Goal: Transaction & Acquisition: Purchase product/service

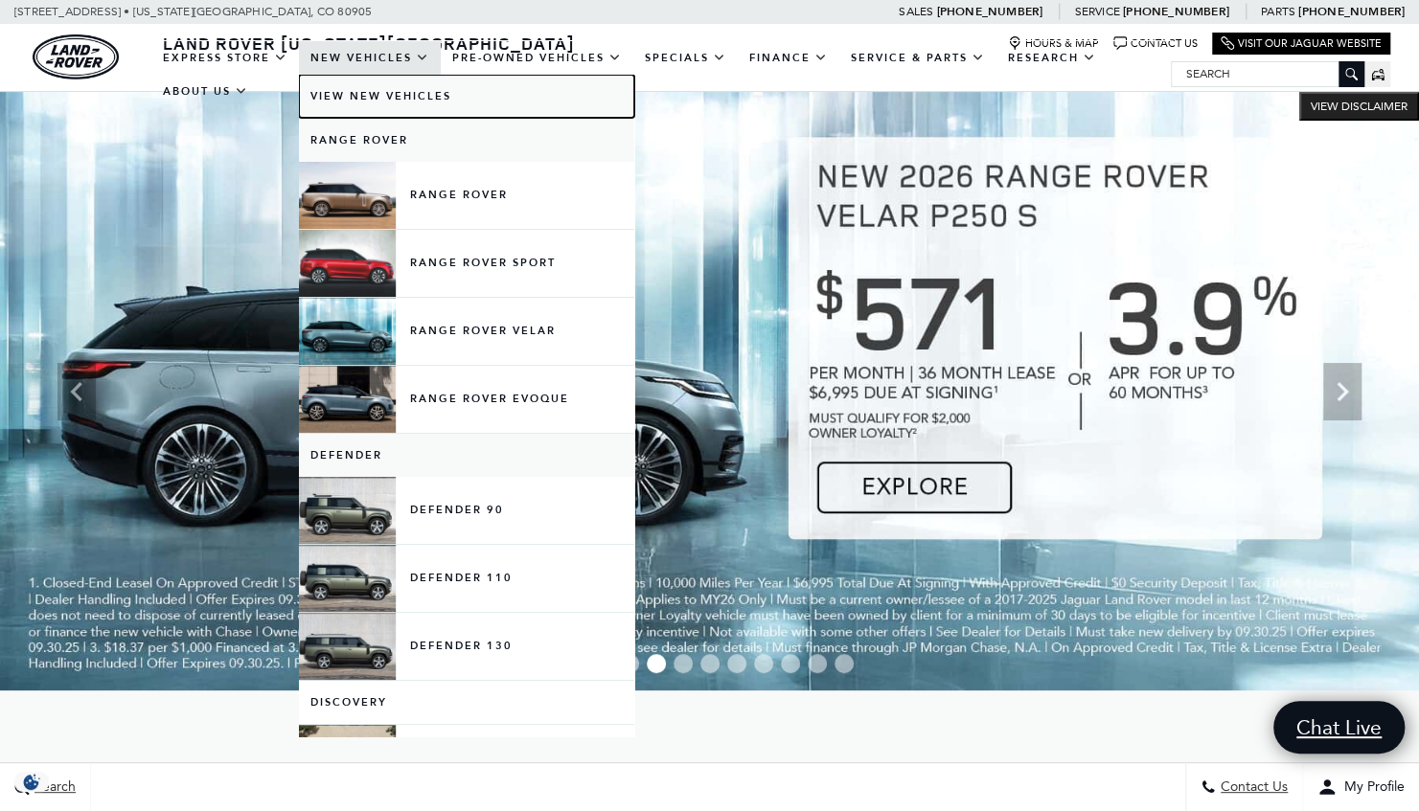
click at [347, 94] on link "View New Vehicles" at bounding box center [466, 96] width 335 height 43
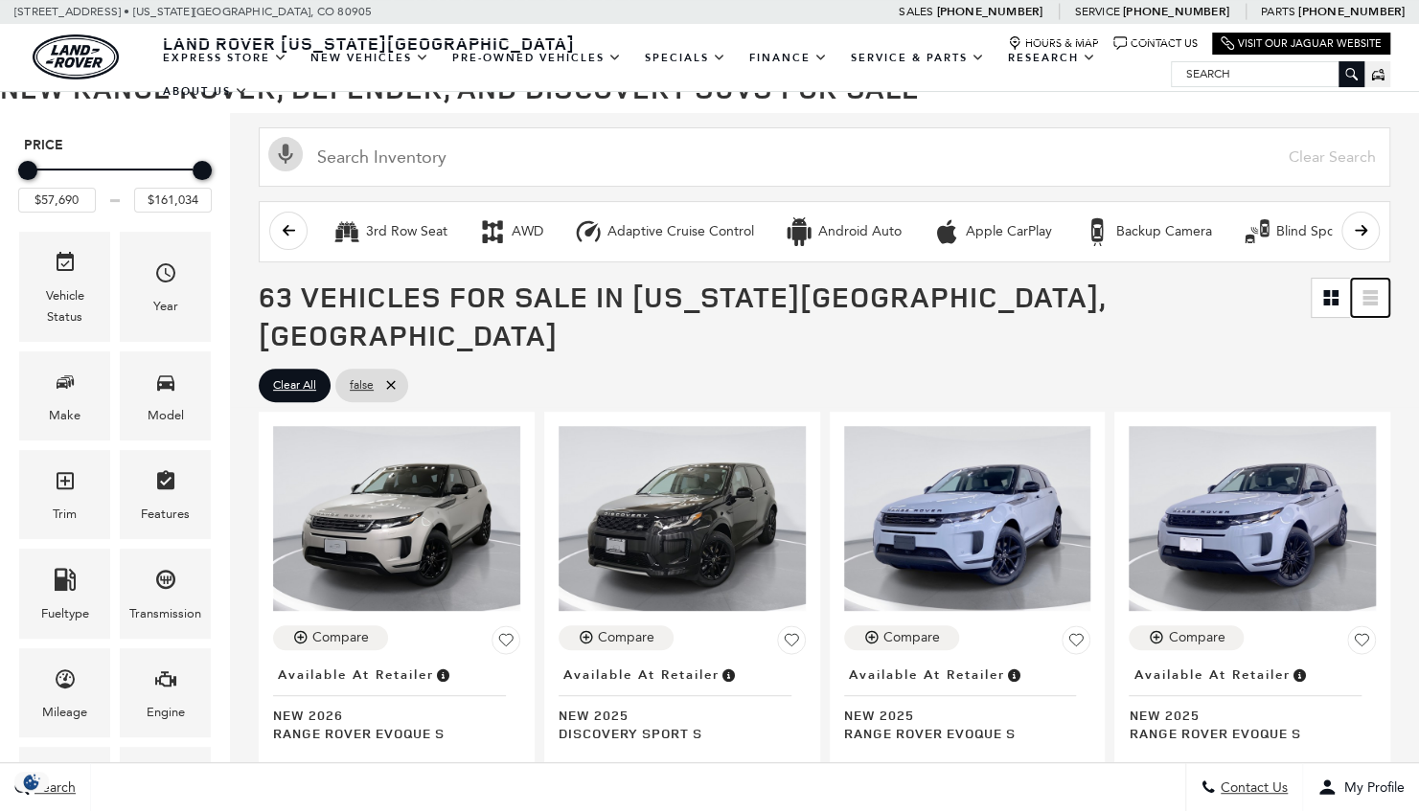
click at [1378, 299] on icon at bounding box center [1369, 297] width 15 height 15
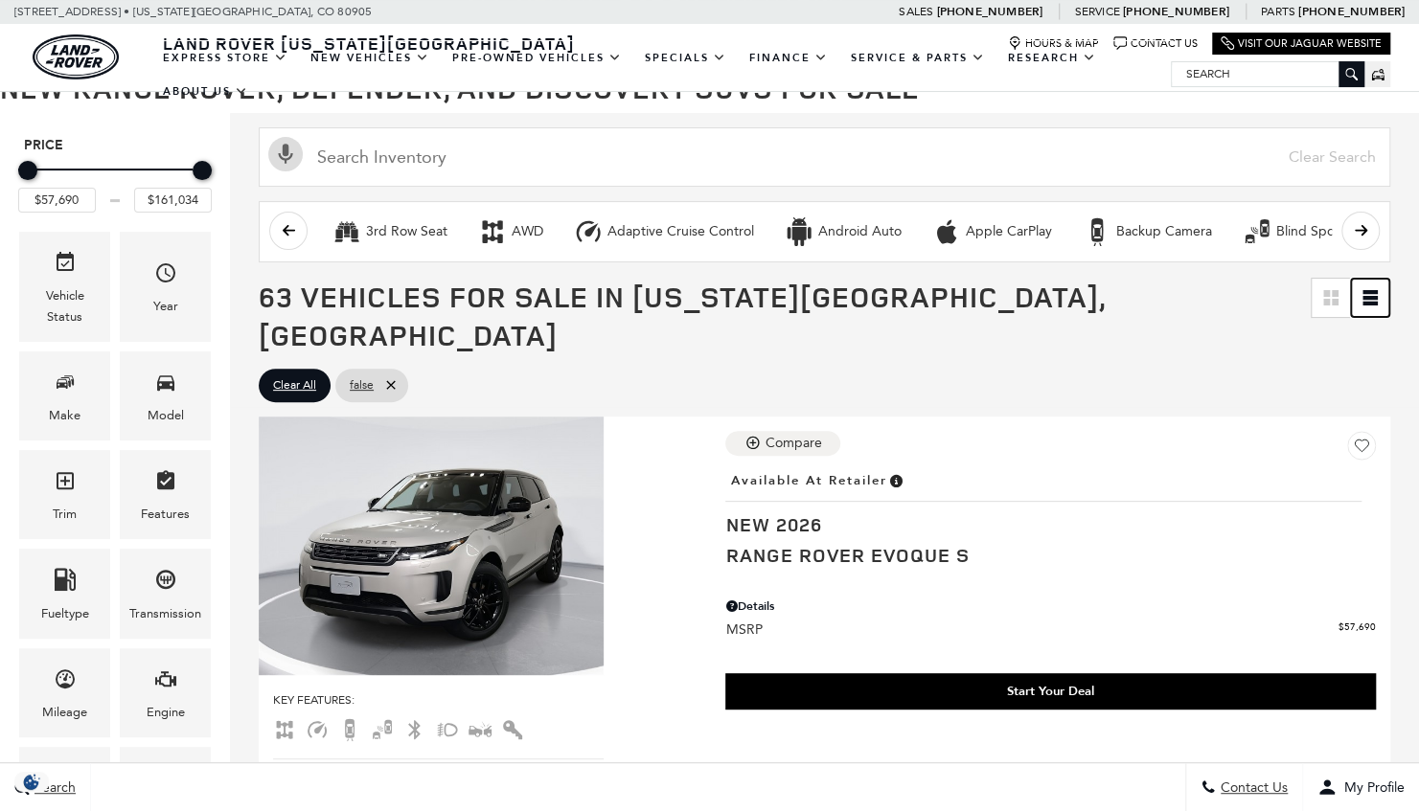
click at [1378, 301] on icon at bounding box center [1369, 303] width 15 height 4
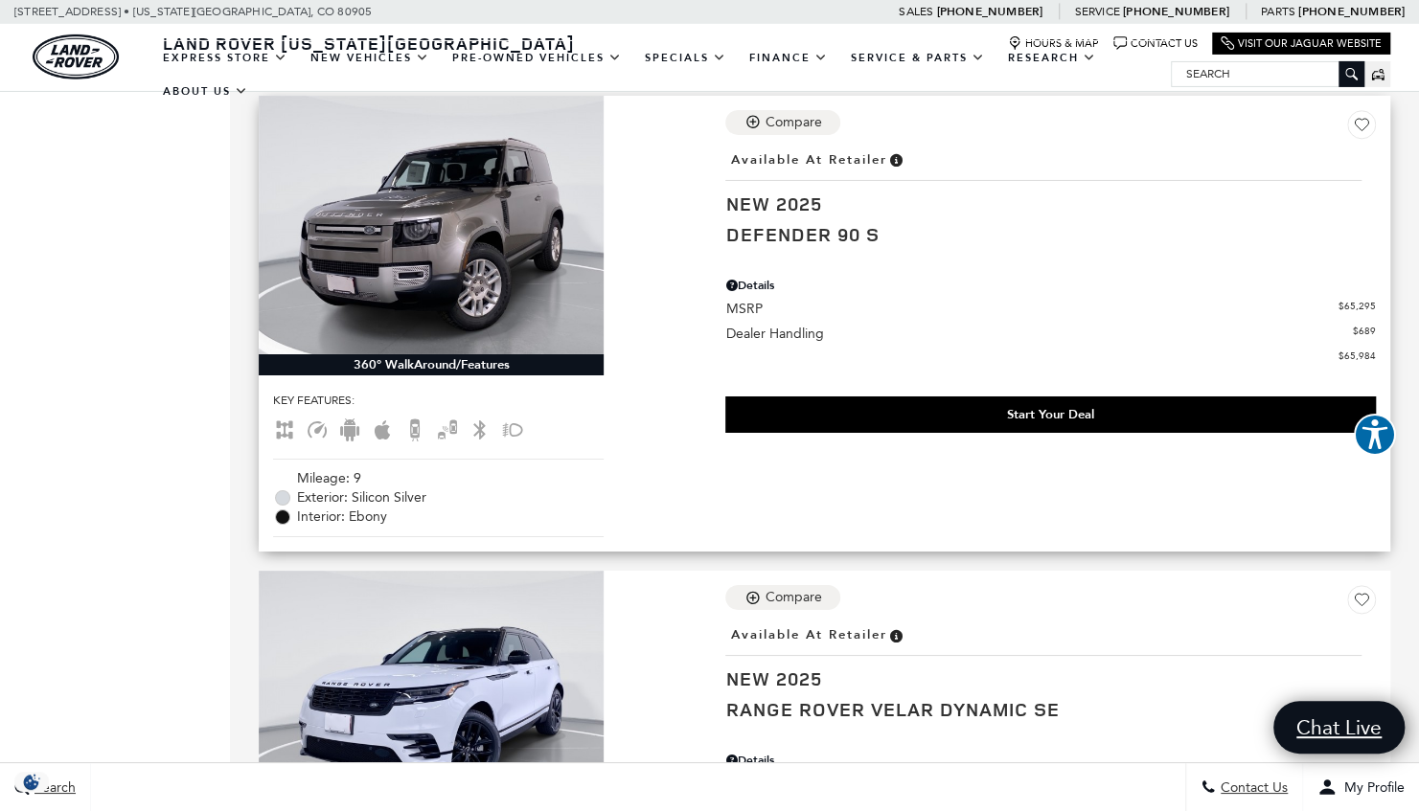
scroll to position [3832, 0]
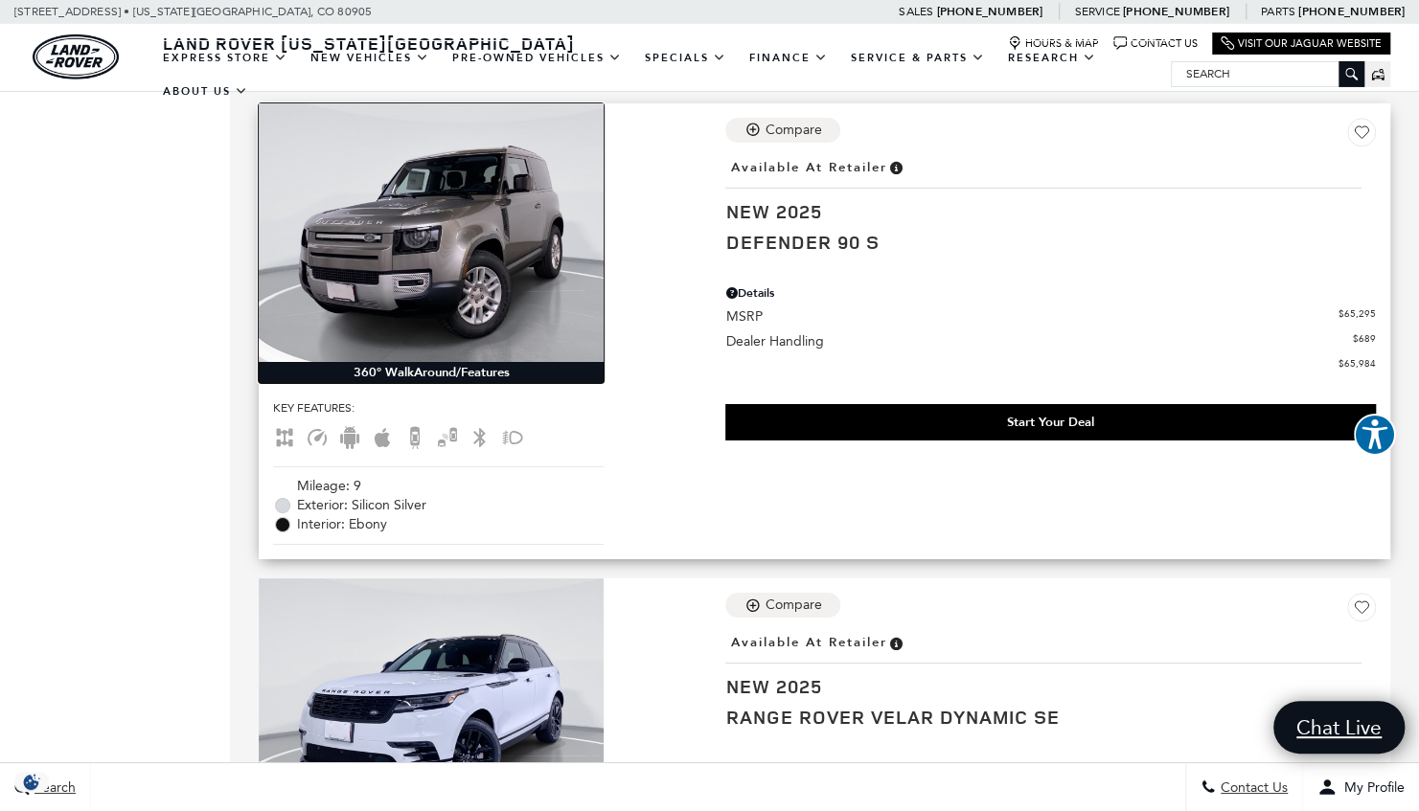
click at [434, 184] on img at bounding box center [431, 232] width 345 height 259
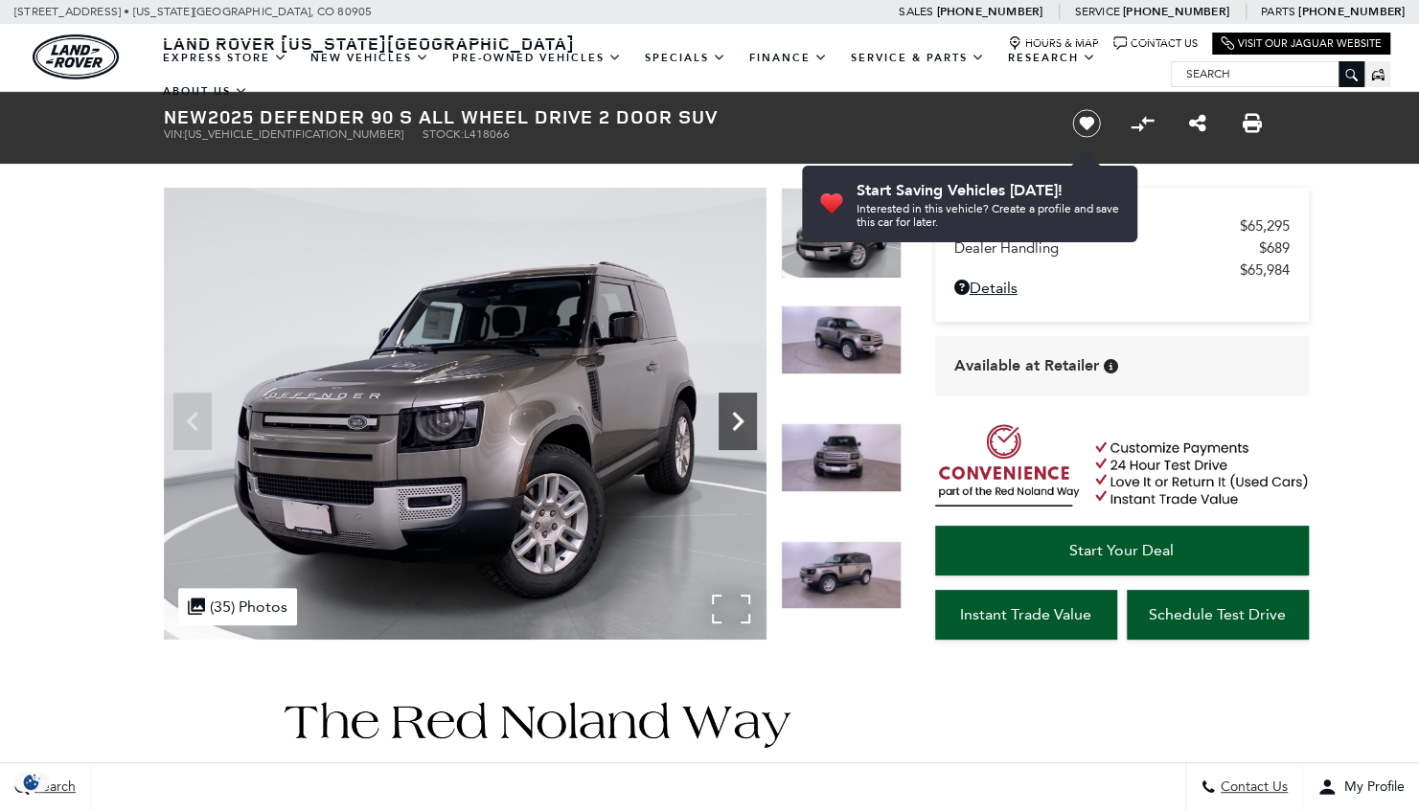
click at [738, 418] on icon "Next" at bounding box center [737, 421] width 11 height 19
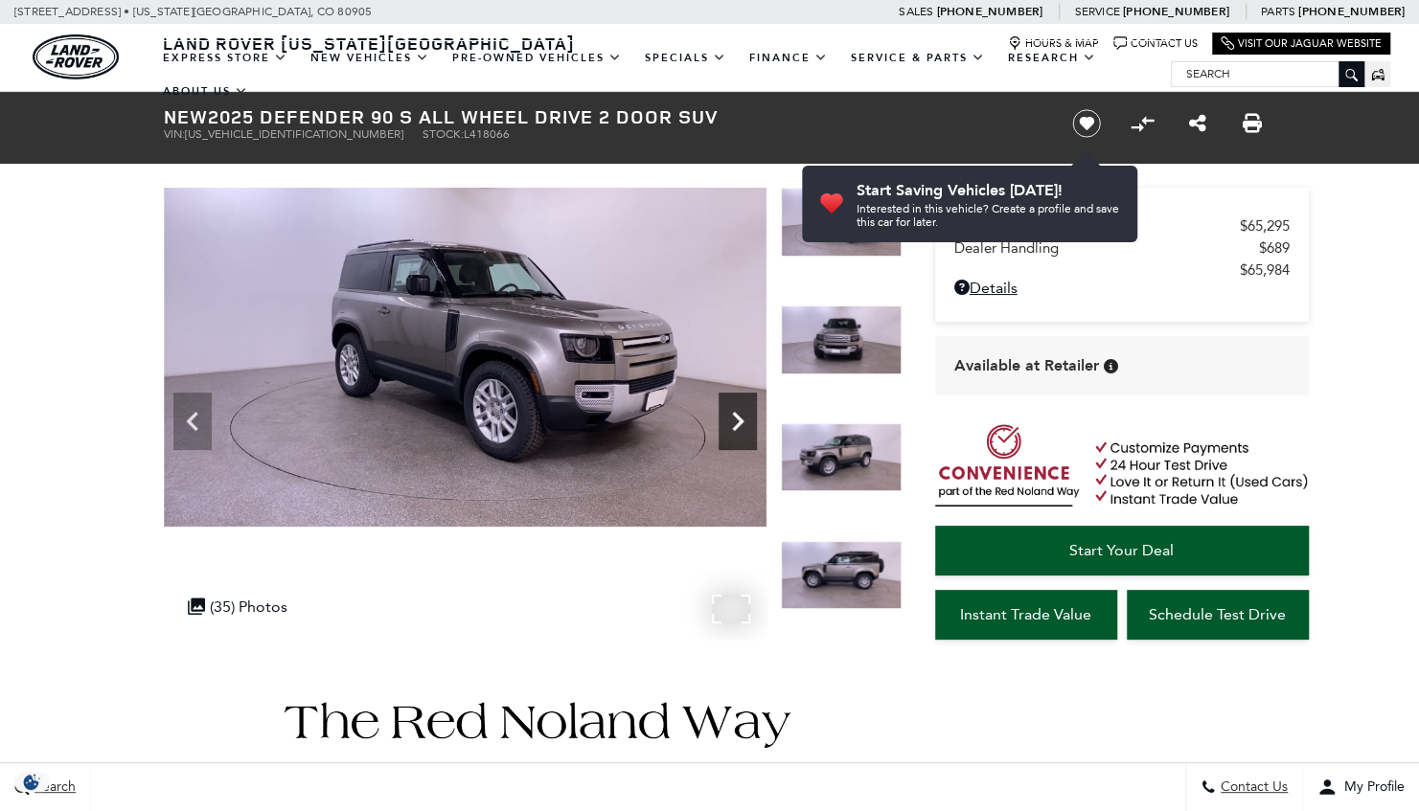
click at [738, 418] on icon "Next" at bounding box center [737, 421] width 11 height 19
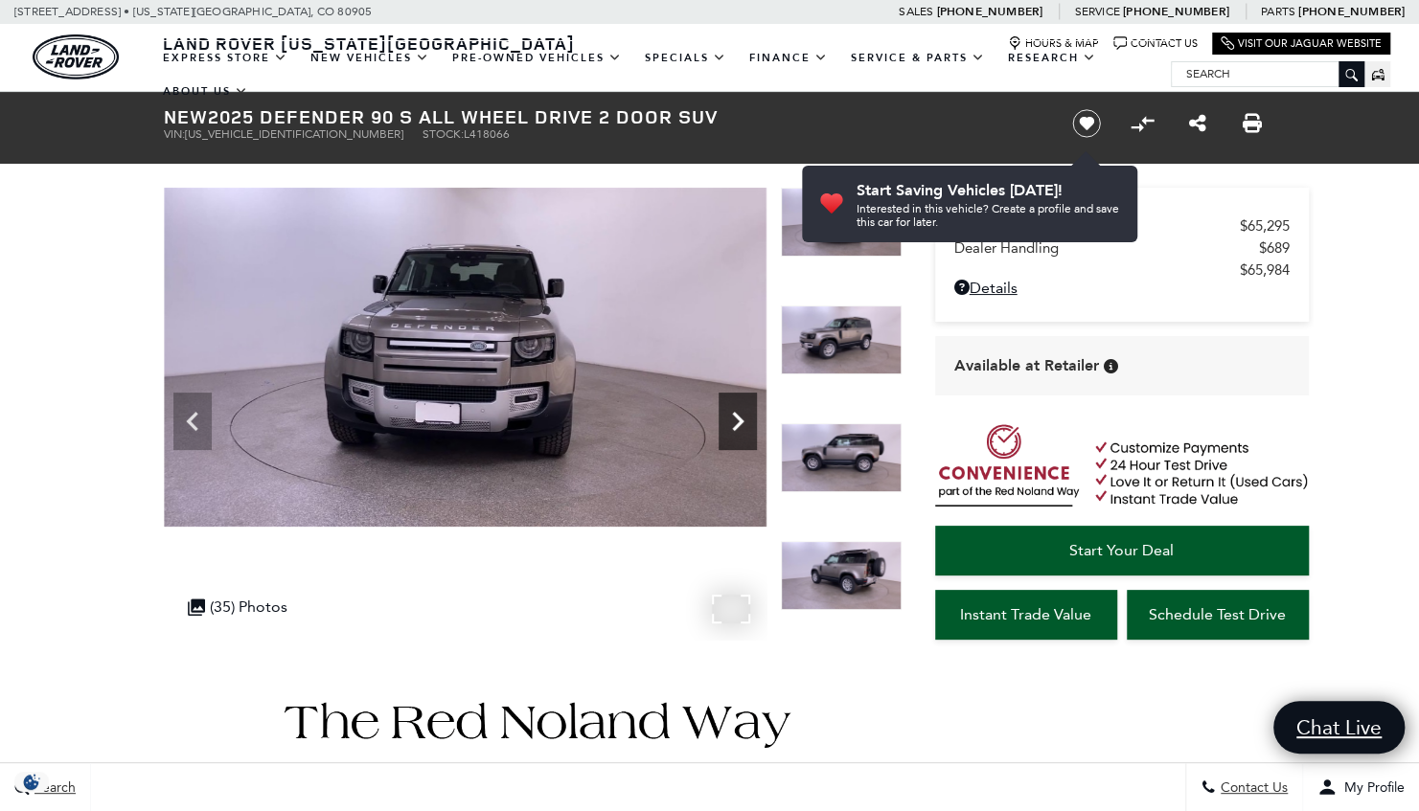
click at [738, 418] on icon "Next" at bounding box center [737, 421] width 11 height 19
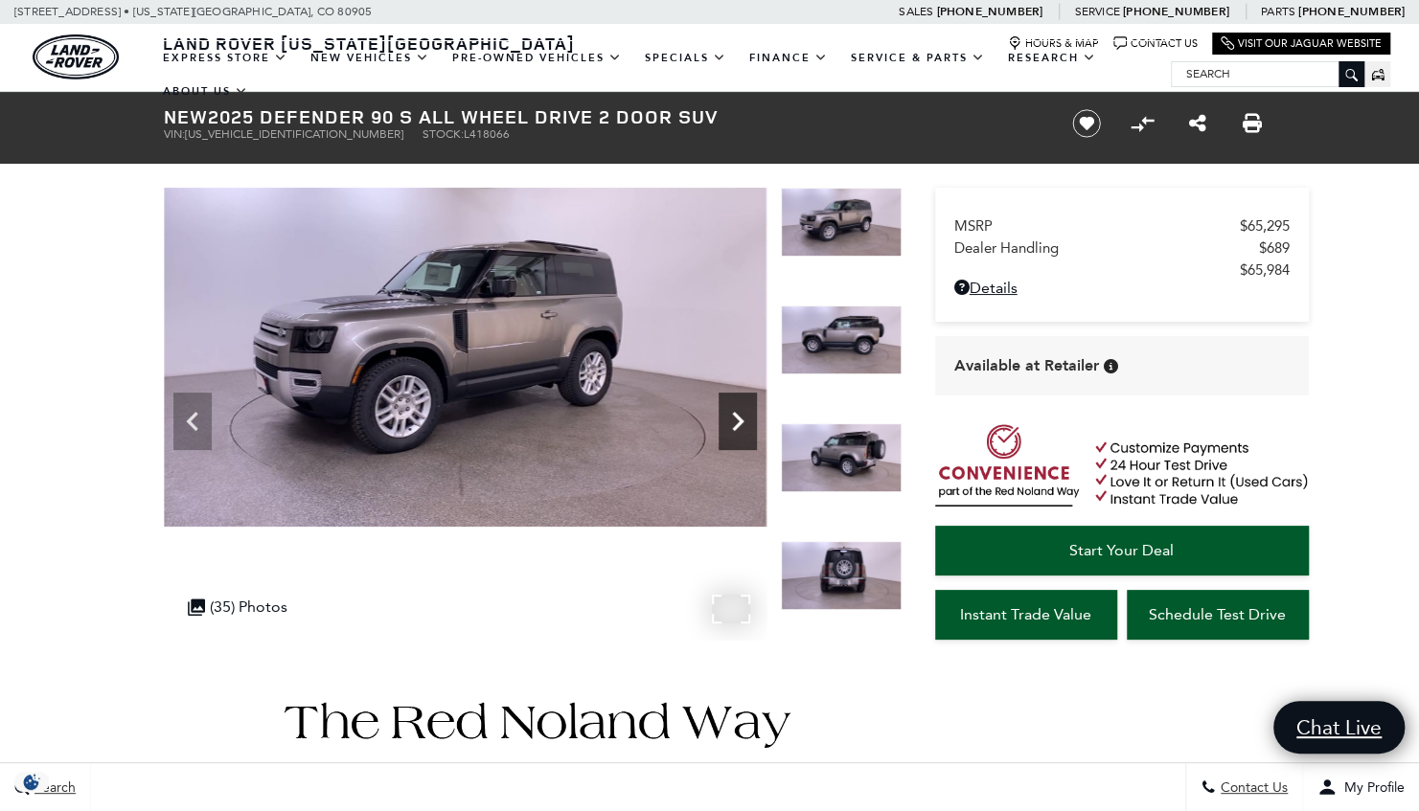
click at [738, 418] on icon "Next" at bounding box center [737, 421] width 11 height 19
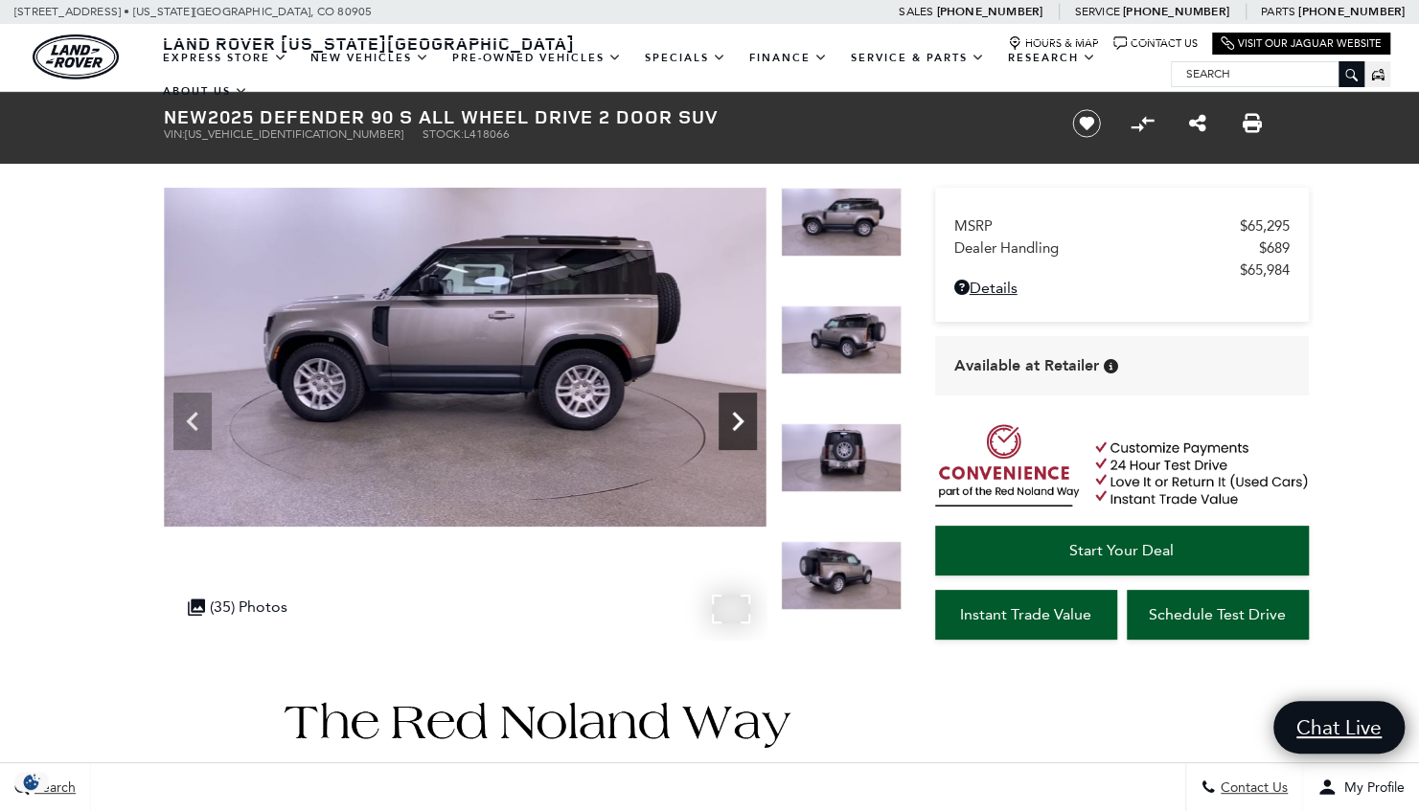
click at [738, 418] on icon "Next" at bounding box center [737, 421] width 11 height 19
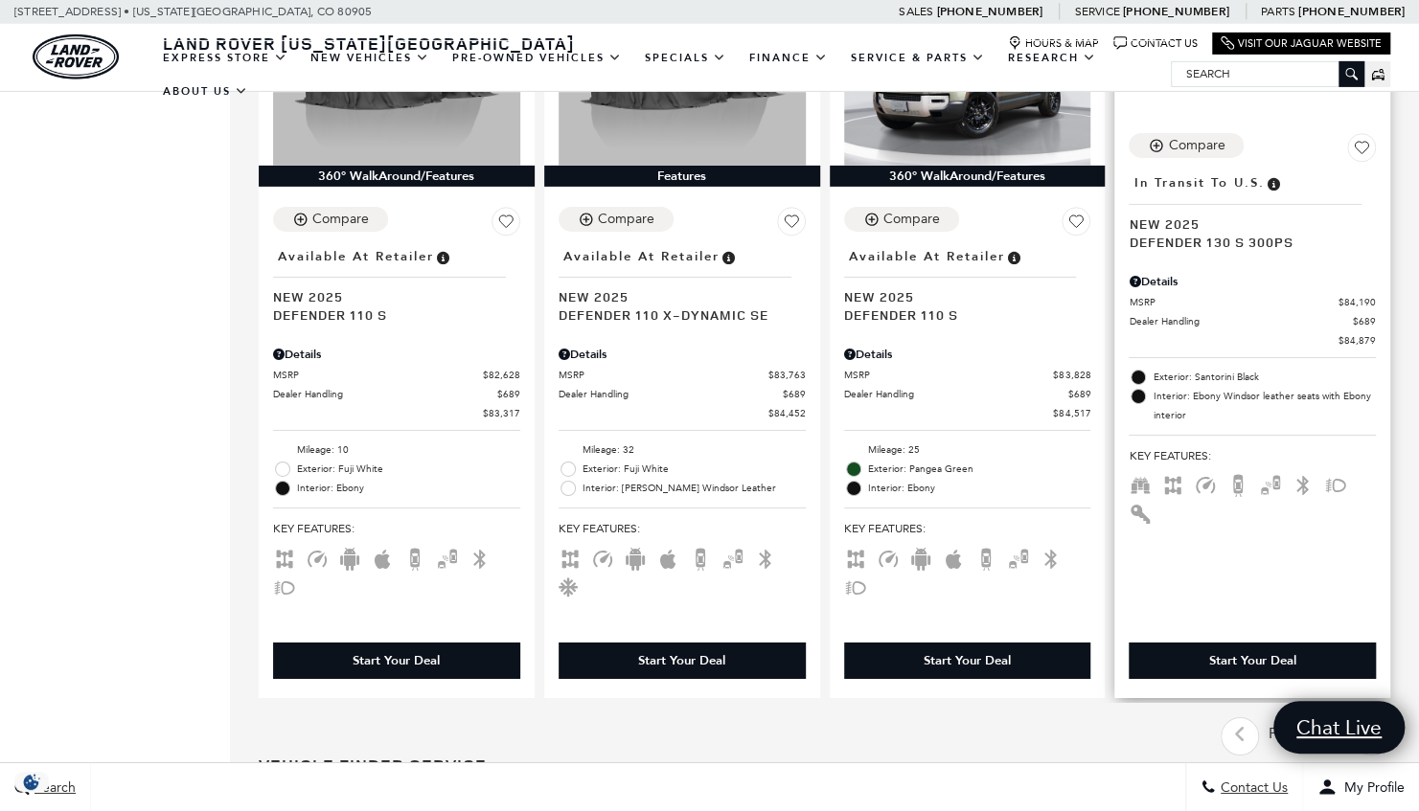
scroll to position [3449, 0]
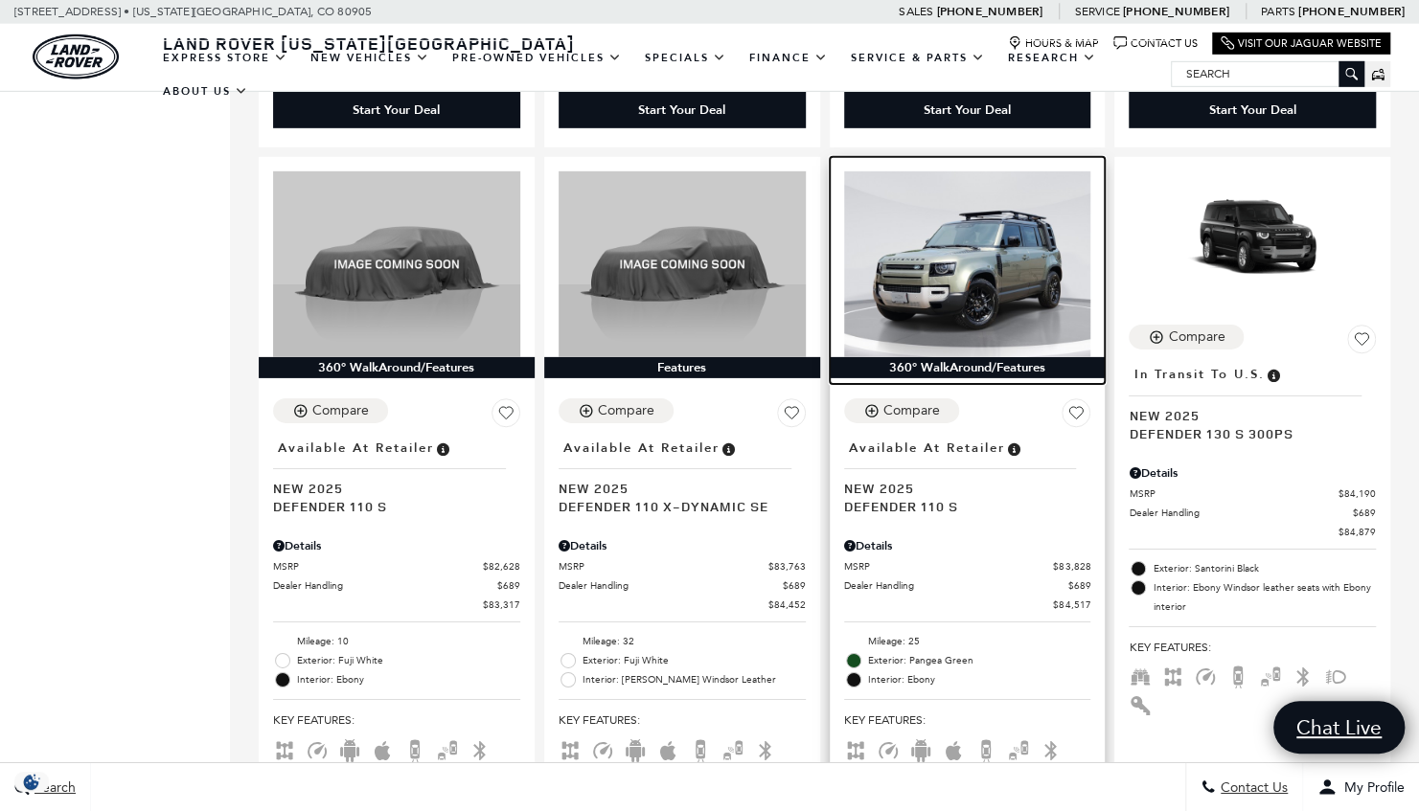
click at [971, 250] on img at bounding box center [967, 263] width 247 height 185
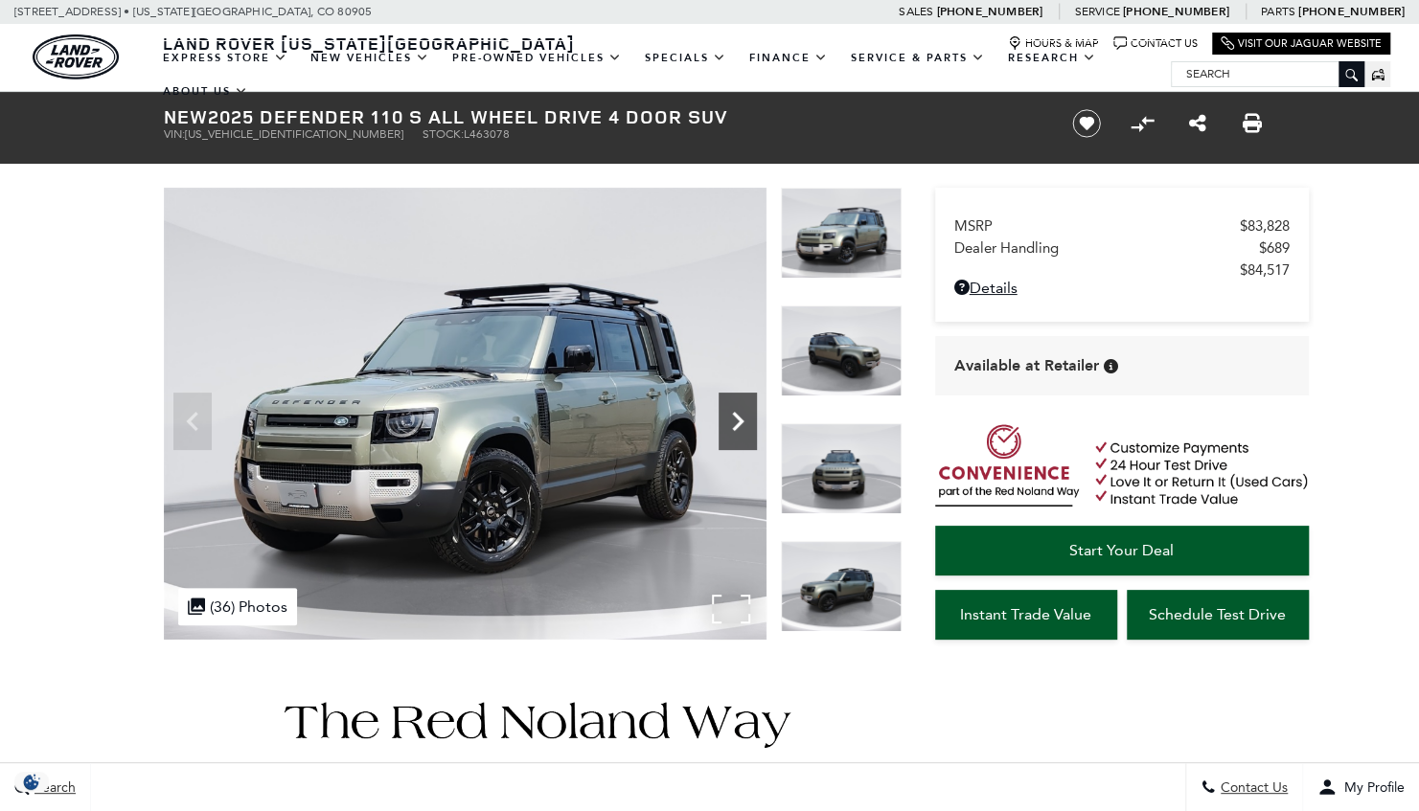
click at [733, 420] on icon "Next" at bounding box center [737, 421] width 38 height 38
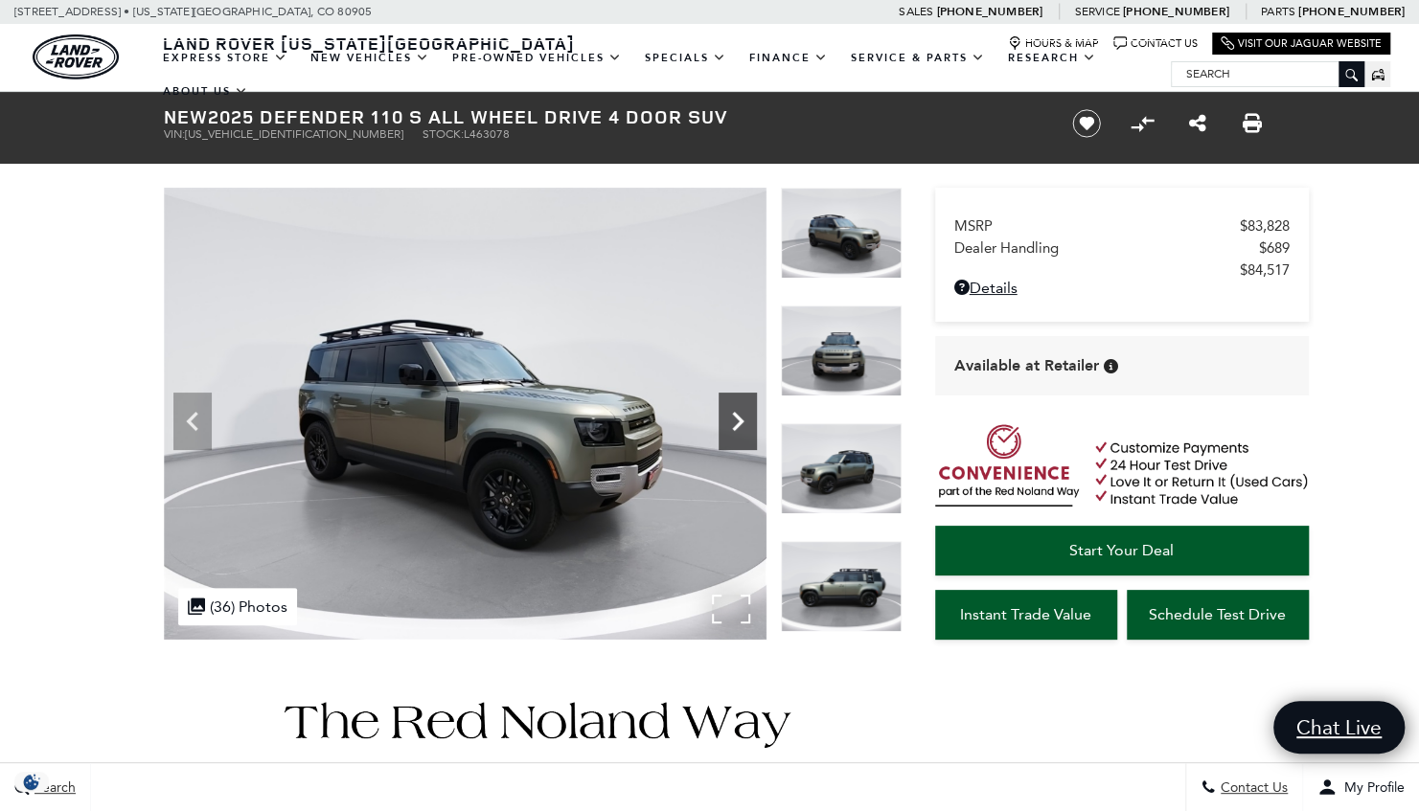
click at [733, 420] on icon "Next" at bounding box center [737, 421] width 38 height 38
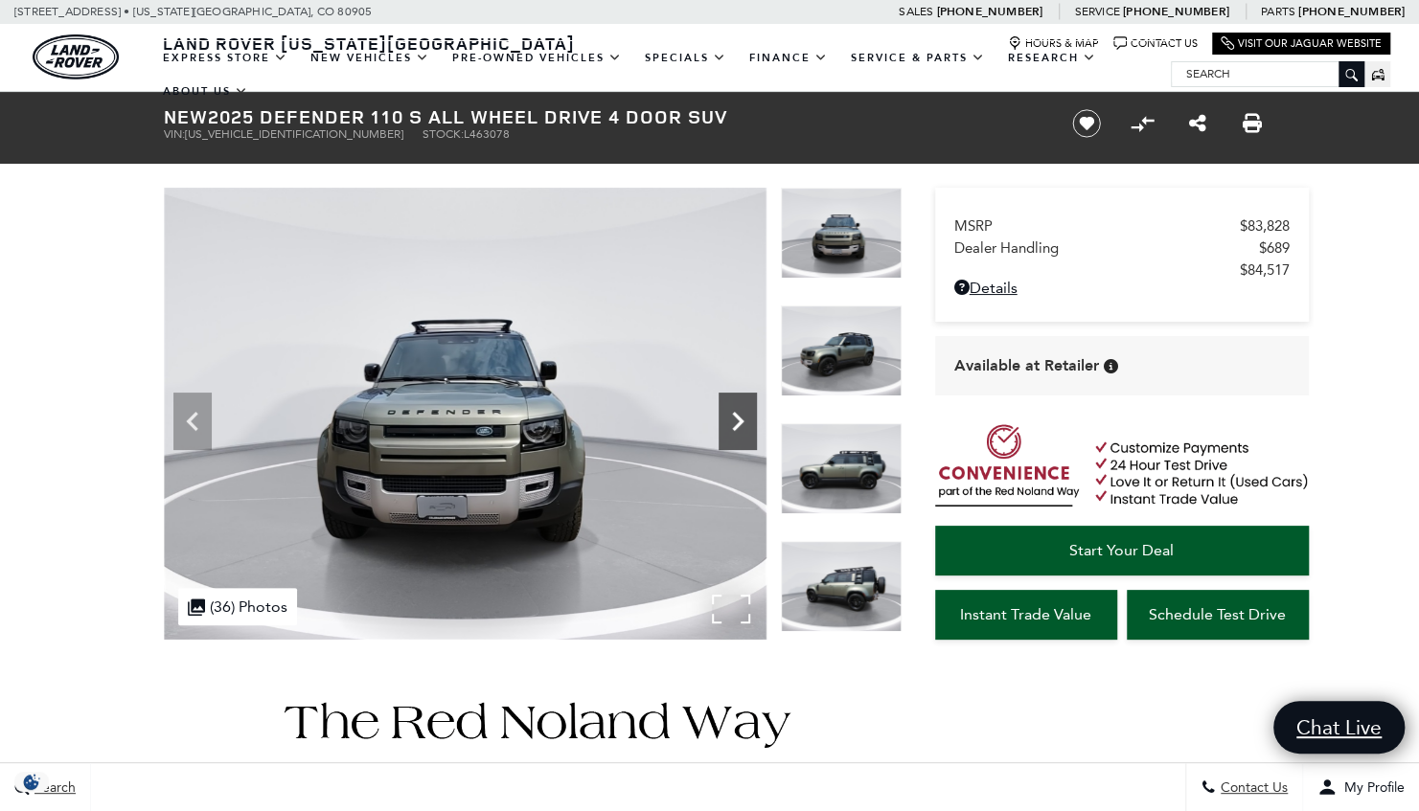
click at [733, 420] on icon "Next" at bounding box center [737, 421] width 38 height 38
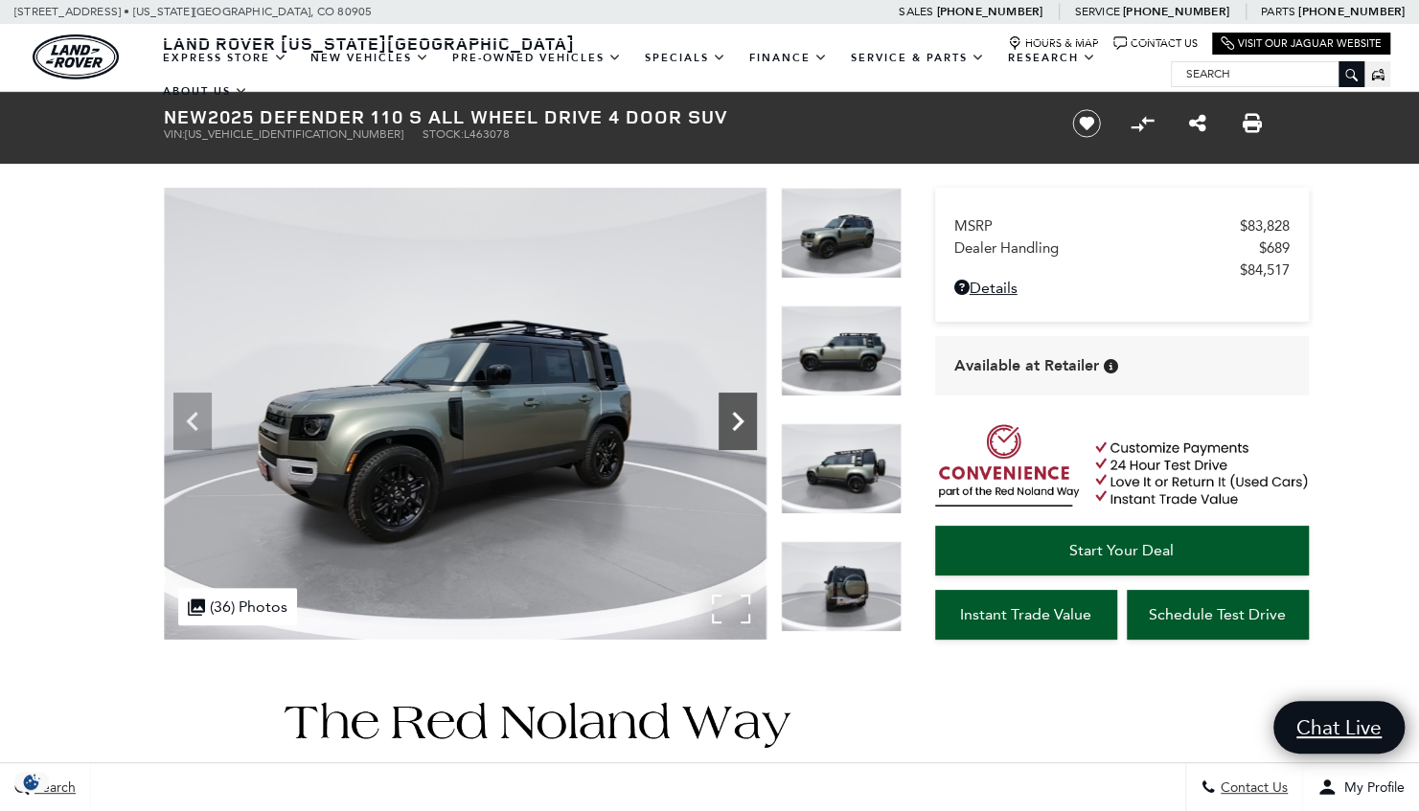
click at [733, 420] on icon "Next" at bounding box center [737, 421] width 38 height 38
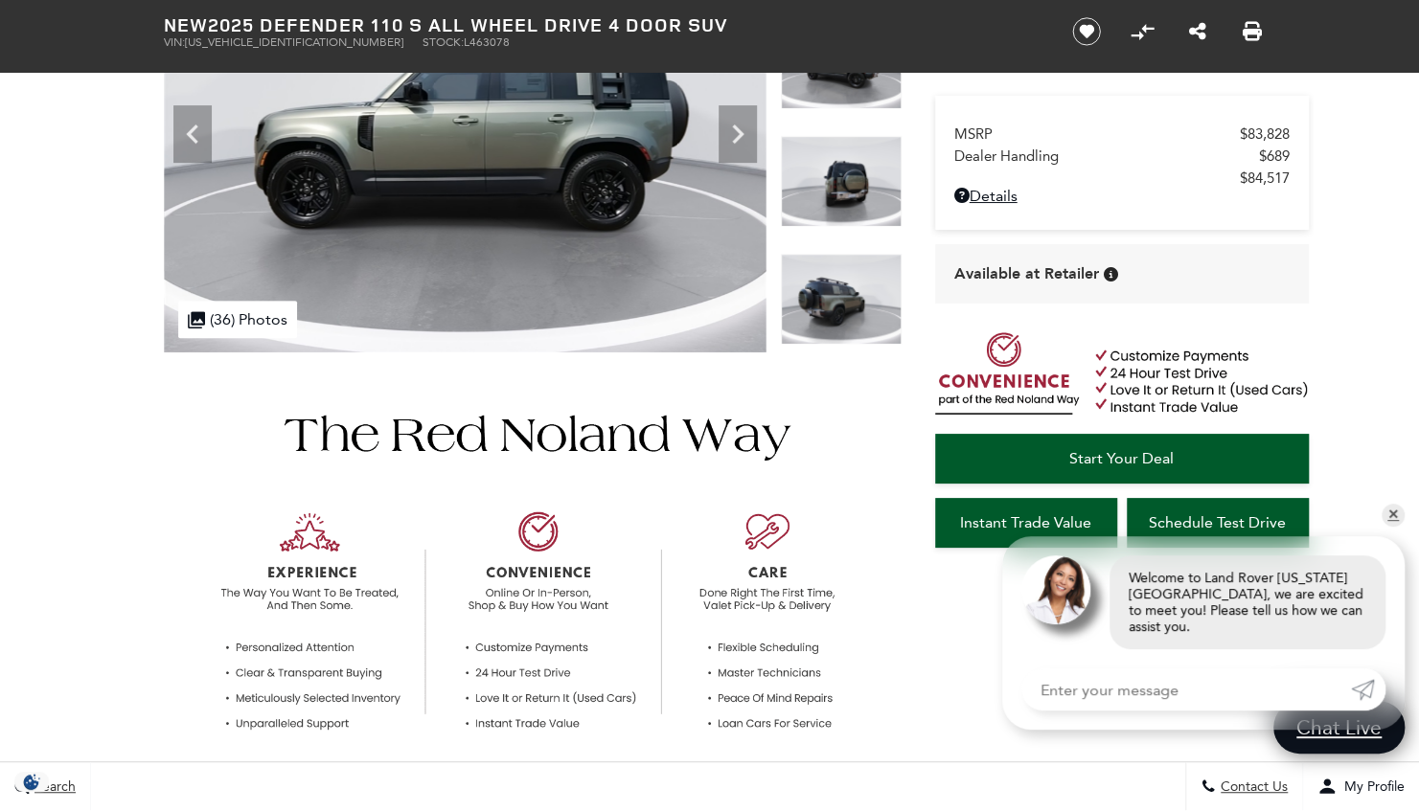
scroll to position [96, 0]
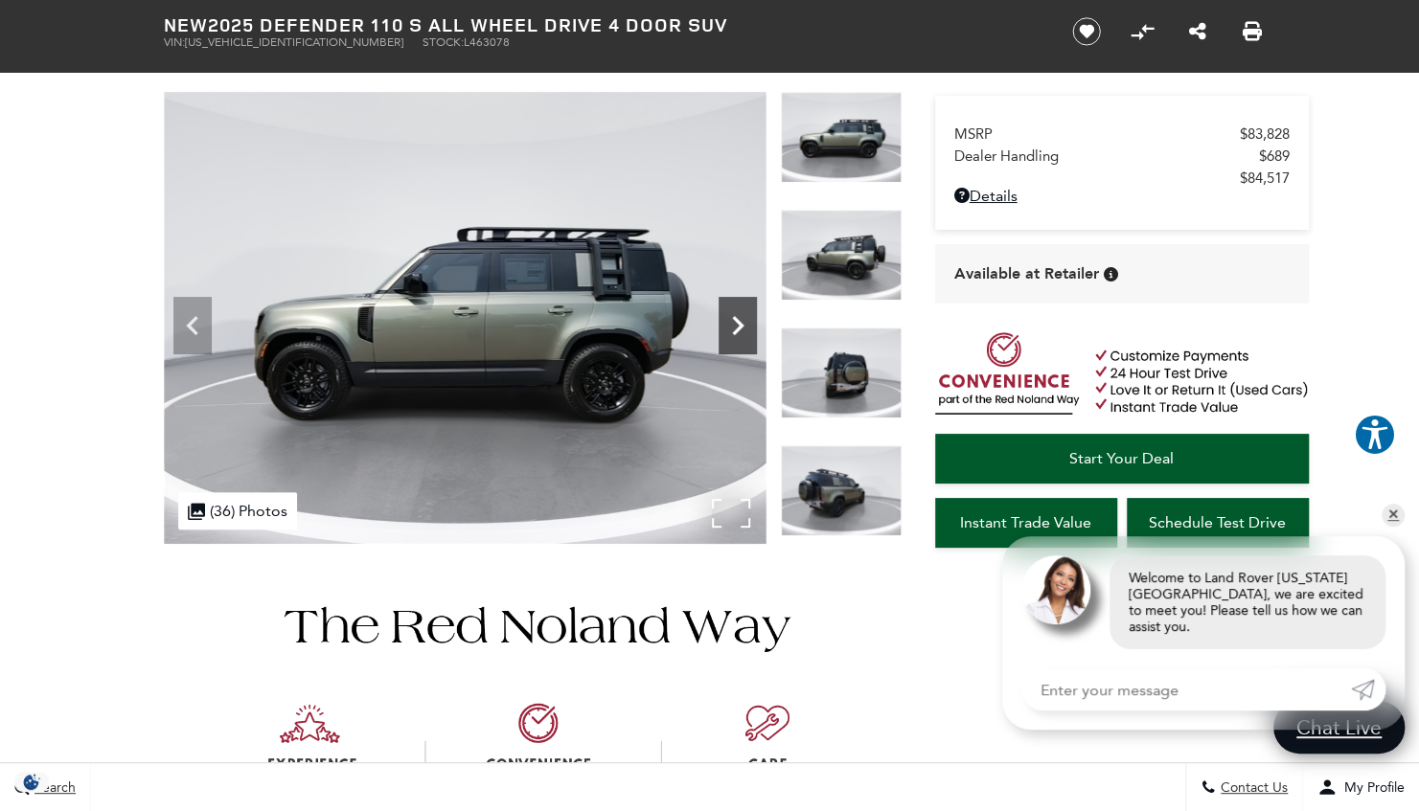
click at [742, 329] on icon "Next" at bounding box center [737, 326] width 38 height 38
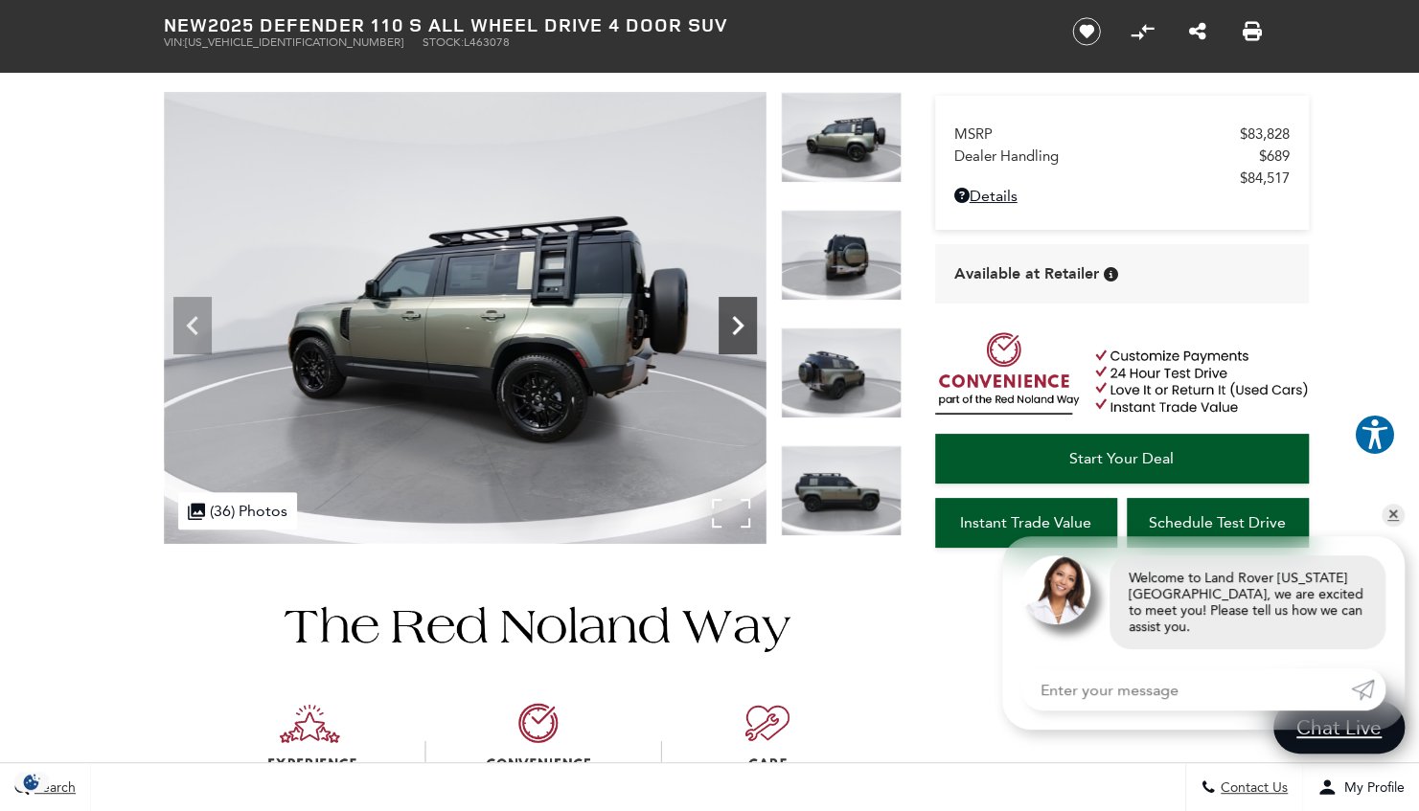
click at [741, 330] on icon "Next" at bounding box center [737, 326] width 38 height 38
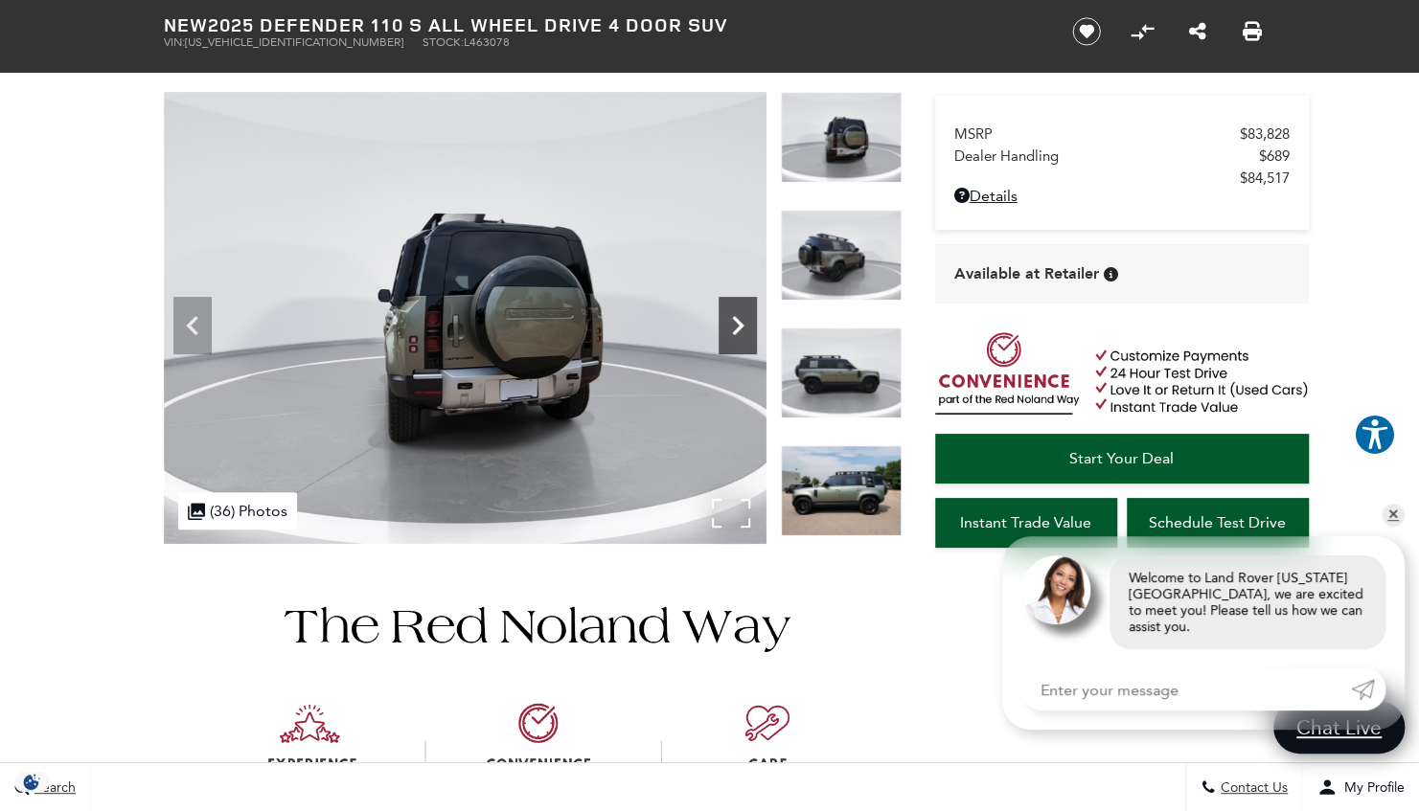
click at [741, 330] on icon "Next" at bounding box center [737, 326] width 38 height 38
